Goal: Task Accomplishment & Management: Use online tool/utility

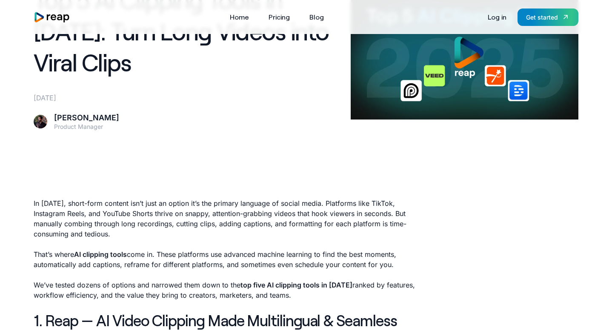
scroll to position [50, 0]
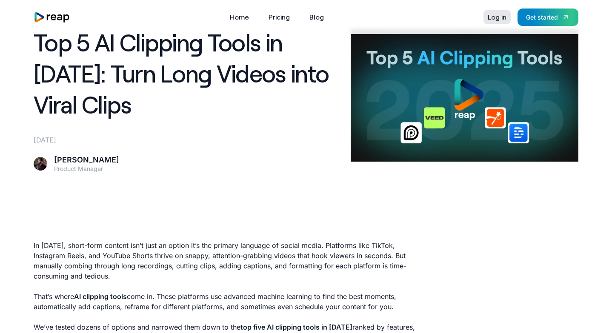
click at [497, 19] on link "Log in" at bounding box center [496, 17] width 27 height 14
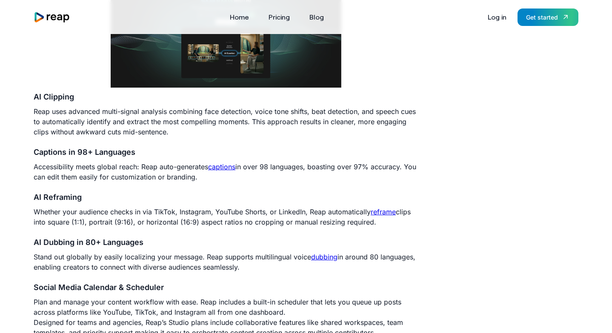
scroll to position [483, 0]
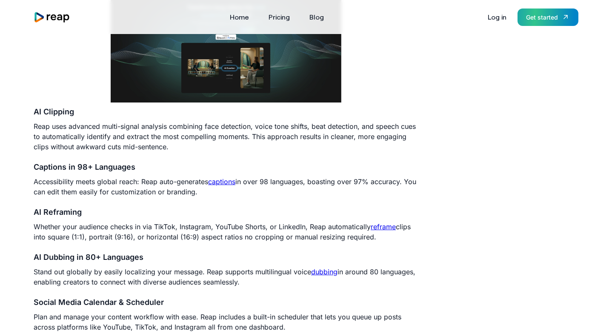
click at [532, 15] on div "Get started" at bounding box center [542, 17] width 32 height 9
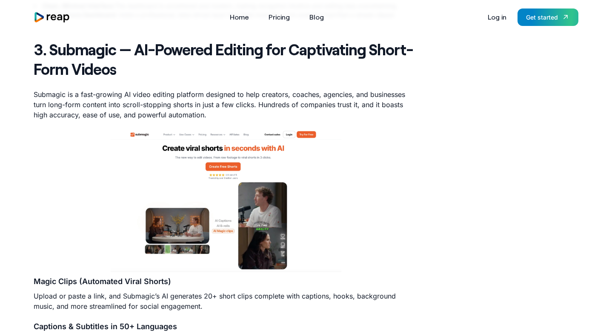
scroll to position [1441, 0]
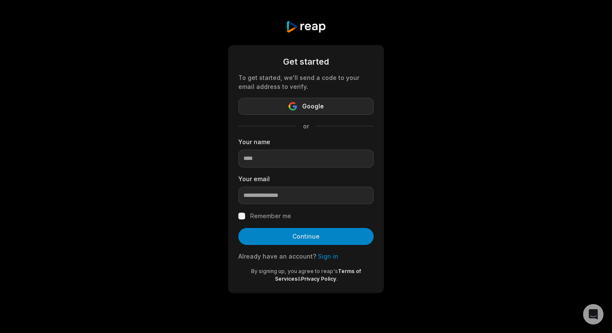
click at [310, 100] on button "Google" at bounding box center [305, 106] width 135 height 17
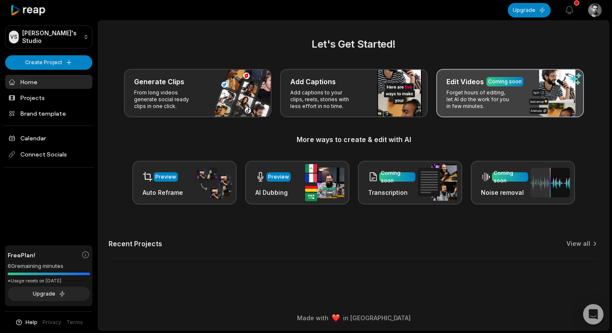
click at [480, 86] on h3 "Edit Videos" at bounding box center [464, 82] width 37 height 10
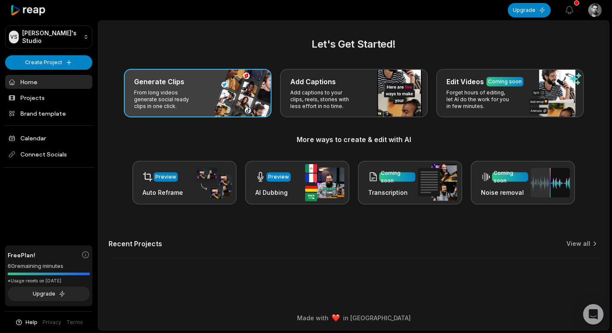
click at [189, 92] on p "From long videos generate social ready clips in one click." at bounding box center [167, 99] width 66 height 20
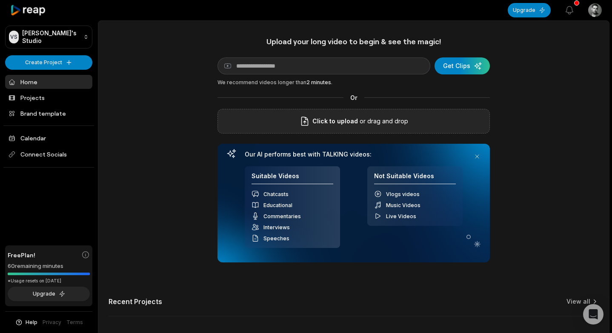
click at [317, 125] on span "Click to upload" at bounding box center [335, 121] width 46 height 10
click at [0, 0] on input "Click to upload" at bounding box center [0, 0] width 0 height 0
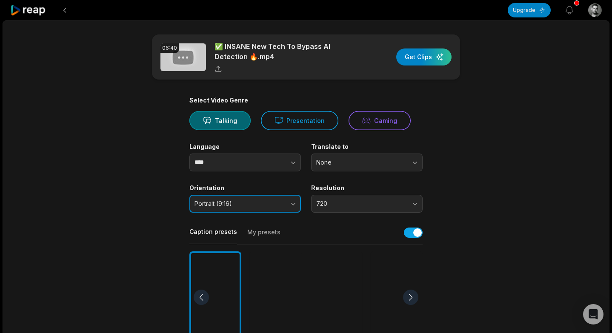
click at [276, 209] on button "Portrait (9:16)" at bounding box center [245, 204] width 112 height 18
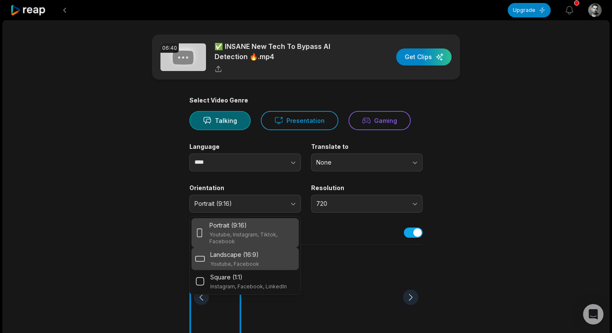
click at [263, 260] on div "Landscape (16:9) Youtube, Facebook" at bounding box center [245, 258] width 100 height 17
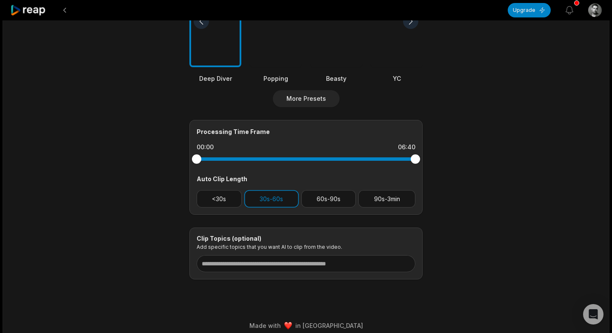
scroll to position [284, 0]
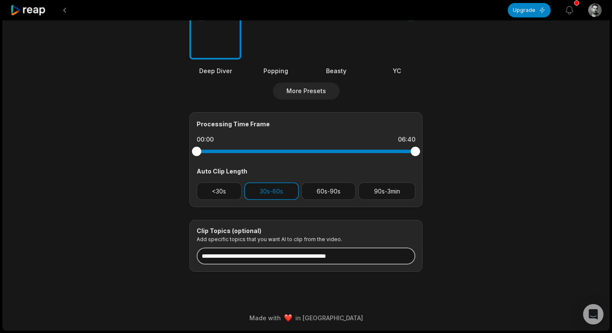
click at [269, 256] on input at bounding box center [306, 256] width 219 height 17
paste input "**********"
type input "**********"
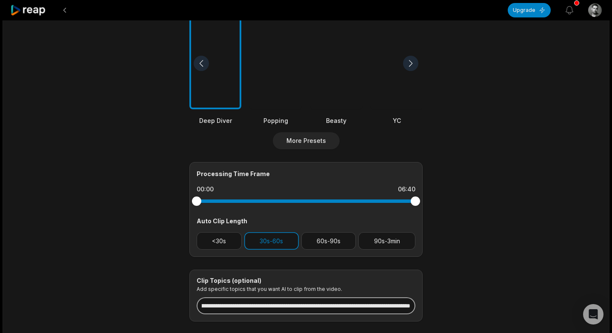
scroll to position [0, 88]
drag, startPoint x: 346, startPoint y: 306, endPoint x: 414, endPoint y: 303, distance: 68.2
click at [414, 303] on input "**********" at bounding box center [306, 305] width 219 height 17
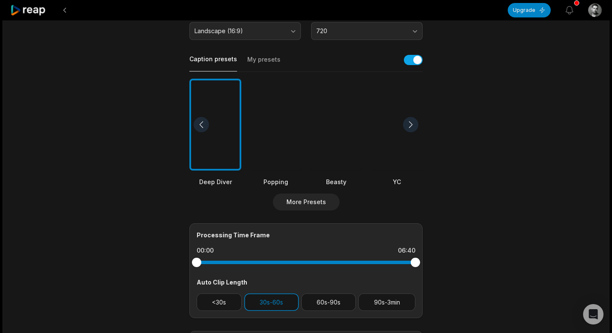
scroll to position [284, 0]
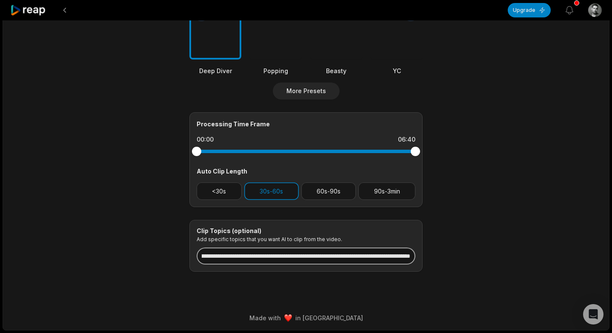
click at [316, 255] on input "**********" at bounding box center [306, 256] width 219 height 17
click at [276, 255] on input at bounding box center [306, 256] width 219 height 17
paste input "**********"
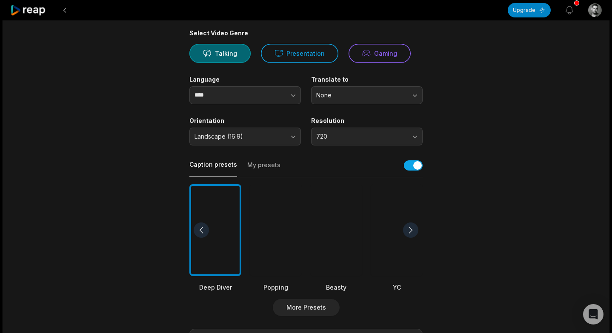
scroll to position [0, 0]
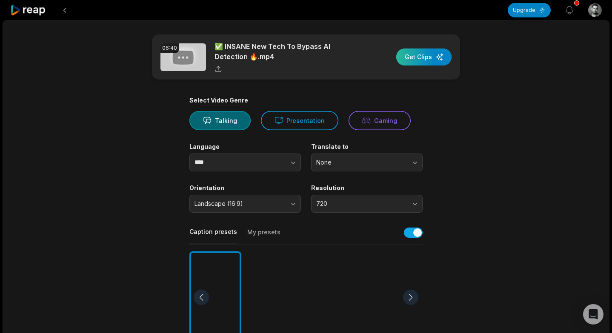
type input "**********"
click at [420, 59] on div "button" at bounding box center [423, 57] width 55 height 17
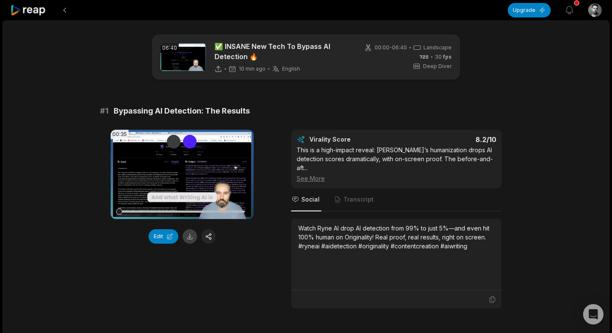
click at [191, 235] on button at bounding box center [190, 236] width 14 height 14
click at [165, 237] on button "Edit" at bounding box center [164, 236] width 30 height 14
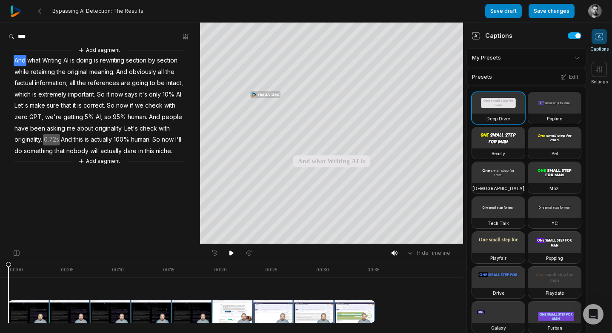
click at [559, 113] on video at bounding box center [554, 102] width 53 height 21
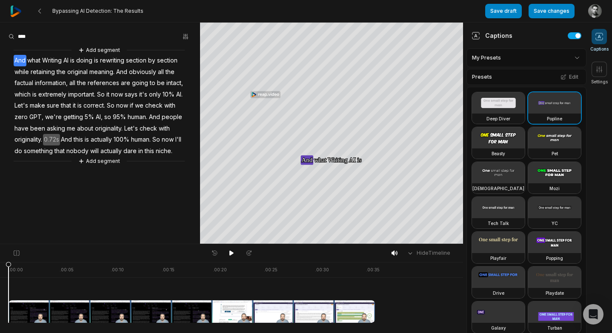
click at [505, 110] on video at bounding box center [498, 102] width 53 height 21
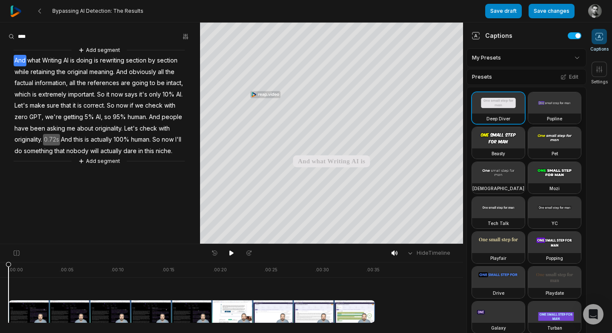
click at [546, 104] on video at bounding box center [554, 102] width 53 height 21
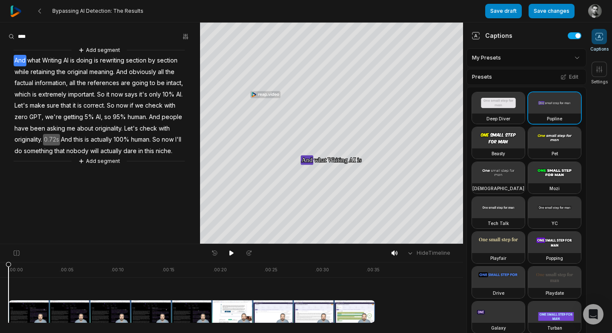
click at [507, 101] on video at bounding box center [498, 102] width 53 height 21
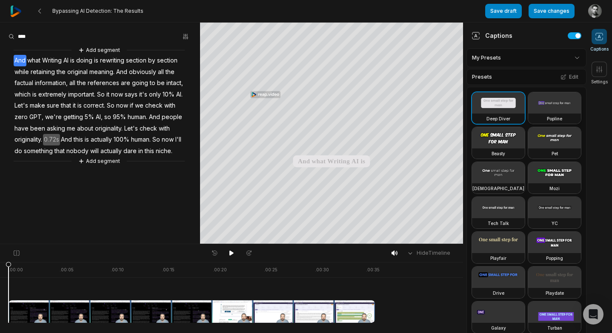
click at [546, 113] on video at bounding box center [554, 102] width 53 height 21
